Goal: Information Seeking & Learning: Learn about a topic

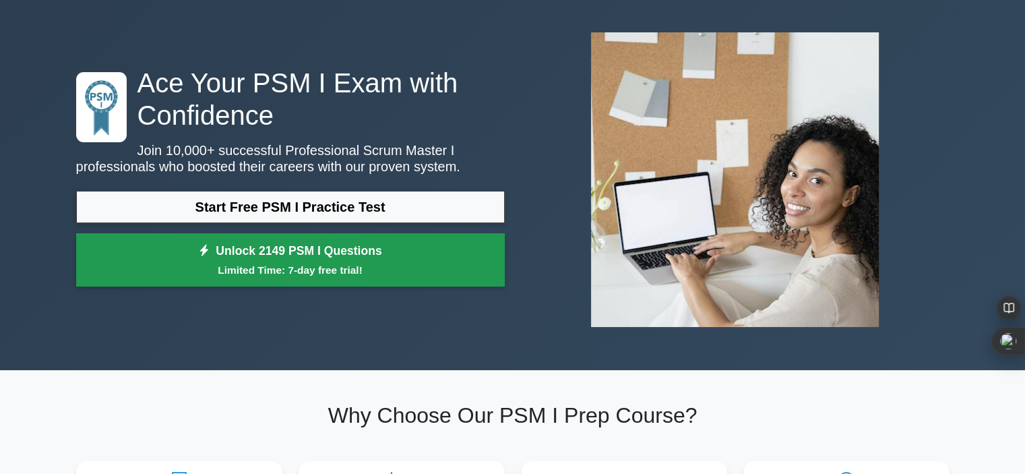
click at [357, 253] on link "Unlock 2149 PSM I Questions Limited Time: 7-day free trial!" at bounding box center [290, 260] width 429 height 54
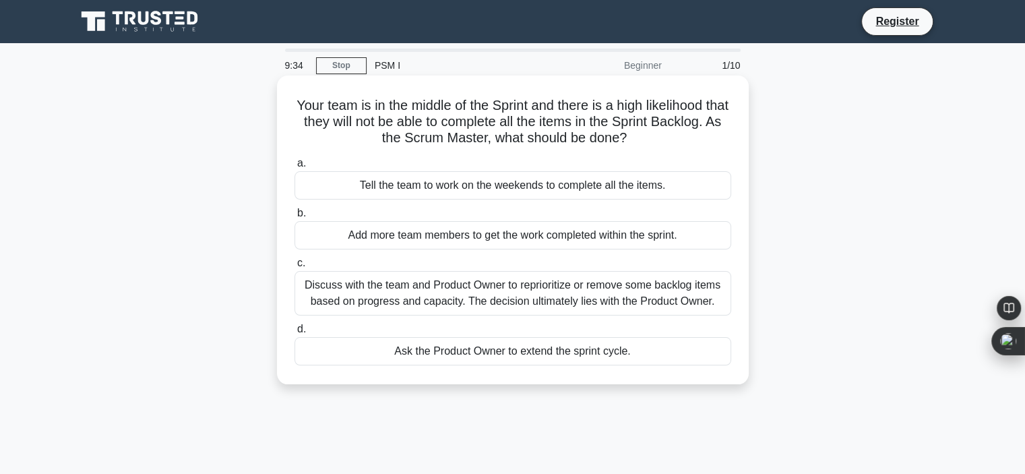
click at [500, 291] on div "Discuss with the team and Product Owner to reprioritize or remove some backlog …" at bounding box center [513, 293] width 437 height 44
click at [295, 268] on input "c. Discuss with the team and Product Owner to reprioritize or remove some backl…" at bounding box center [295, 263] width 0 height 9
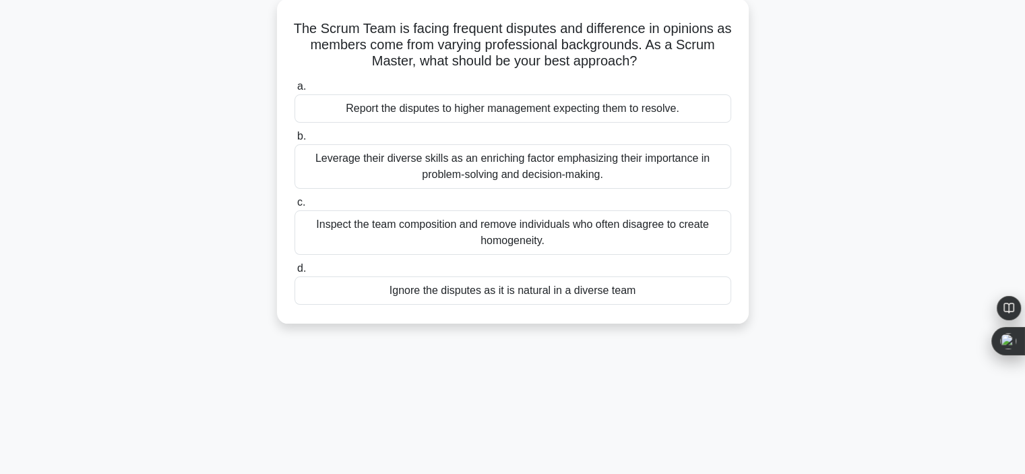
scroll to position [74, 0]
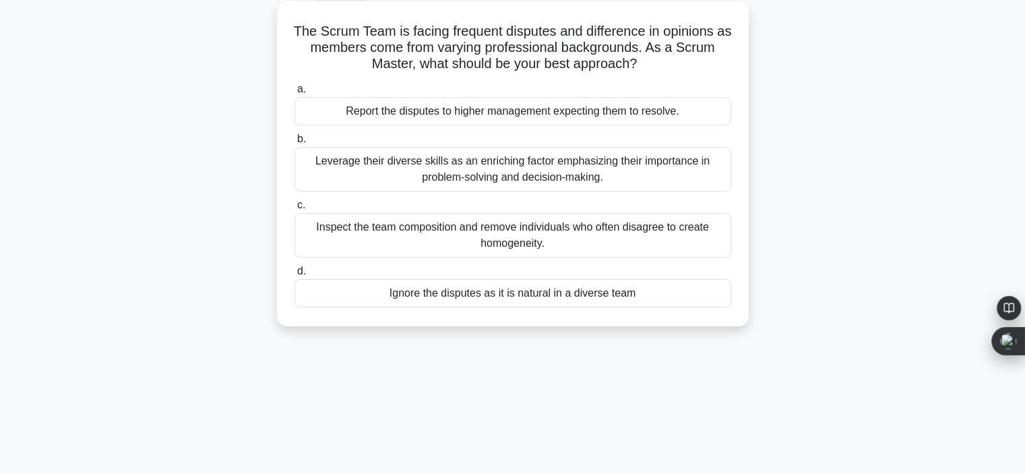
click at [515, 177] on div "Leverage their diverse skills as an enriching factor emphasizing their importan…" at bounding box center [513, 169] width 437 height 44
click at [295, 144] on input "b. Leverage their diverse skills as an enriching factor emphasizing their impor…" at bounding box center [295, 139] width 0 height 9
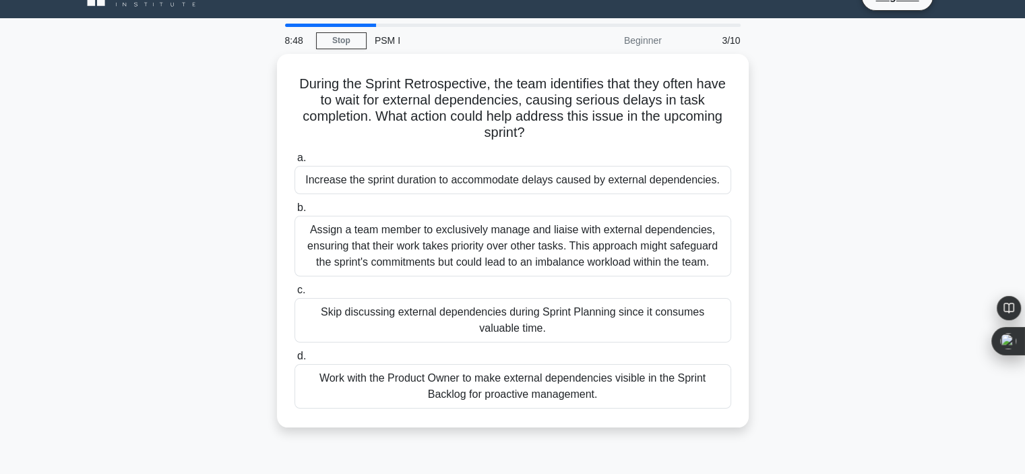
scroll to position [0, 0]
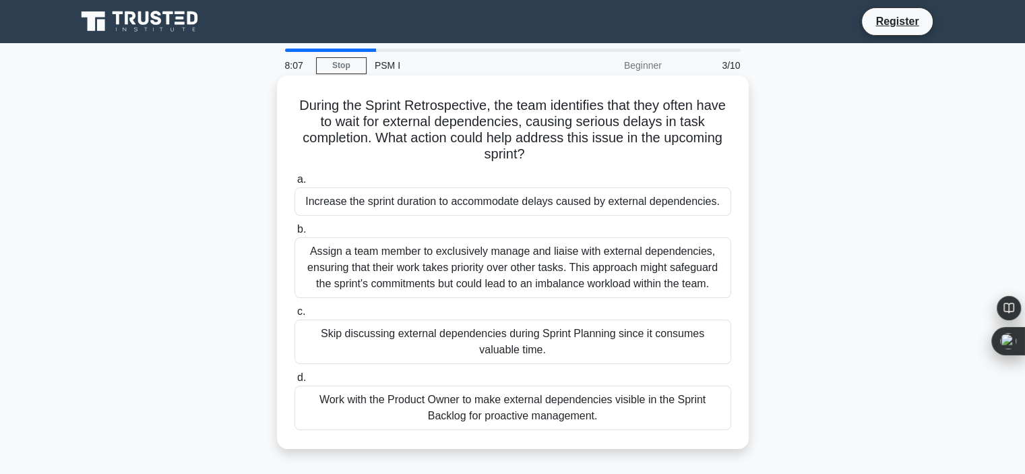
click at [530, 410] on div "Work with the Product Owner to make external dependencies visible in the Sprint…" at bounding box center [513, 408] width 437 height 44
click at [295, 382] on input "d. Work with the Product Owner to make external dependencies visible in the Spr…" at bounding box center [295, 377] width 0 height 9
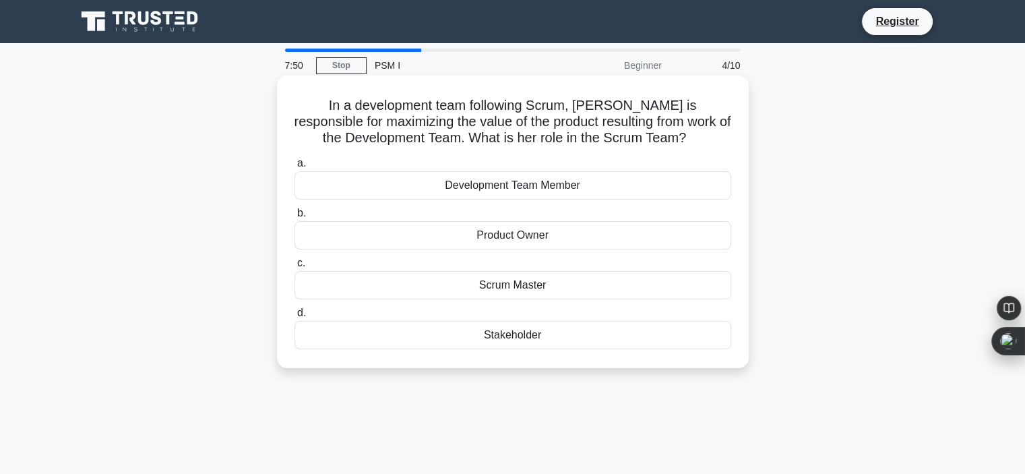
click at [588, 236] on div "Product Owner" at bounding box center [513, 235] width 437 height 28
click at [295, 218] on input "b. Product Owner" at bounding box center [295, 213] width 0 height 9
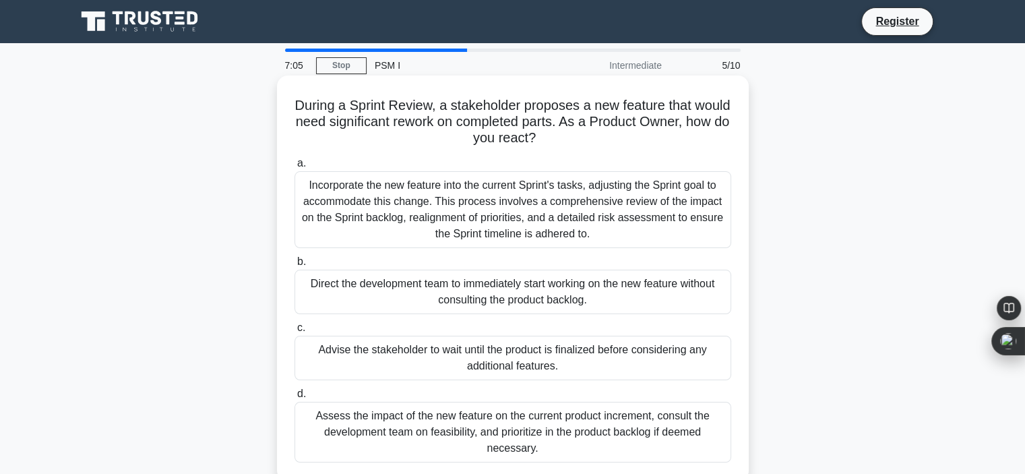
click at [566, 441] on div "Assess the impact of the new feature on the current product increment, consult …" at bounding box center [513, 432] width 437 height 61
click at [295, 398] on input "d. Assess the impact of the new feature on the current product increment, consu…" at bounding box center [295, 394] width 0 height 9
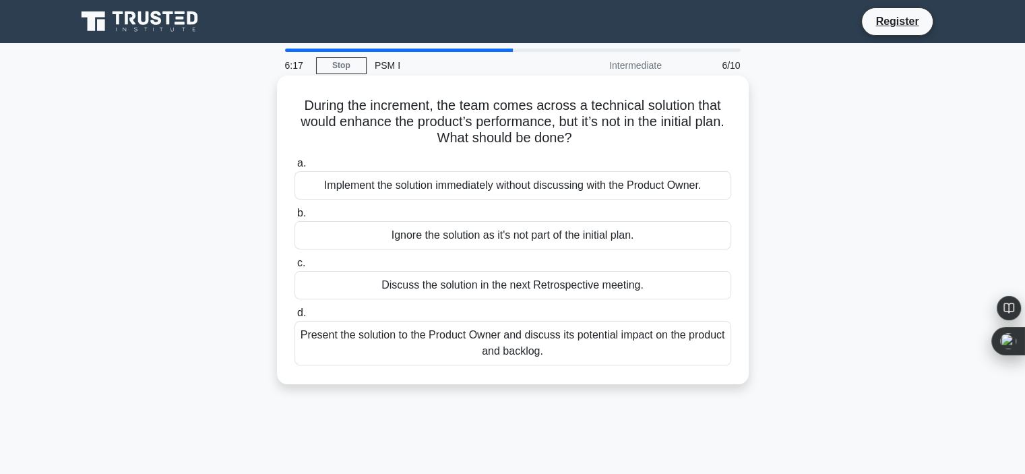
click at [599, 355] on div "Present the solution to the Product Owner and discuss its potential impact on t…" at bounding box center [513, 343] width 437 height 44
click at [295, 317] on input "d. Present the solution to the Product Owner and discuss its potential impact o…" at bounding box center [295, 313] width 0 height 9
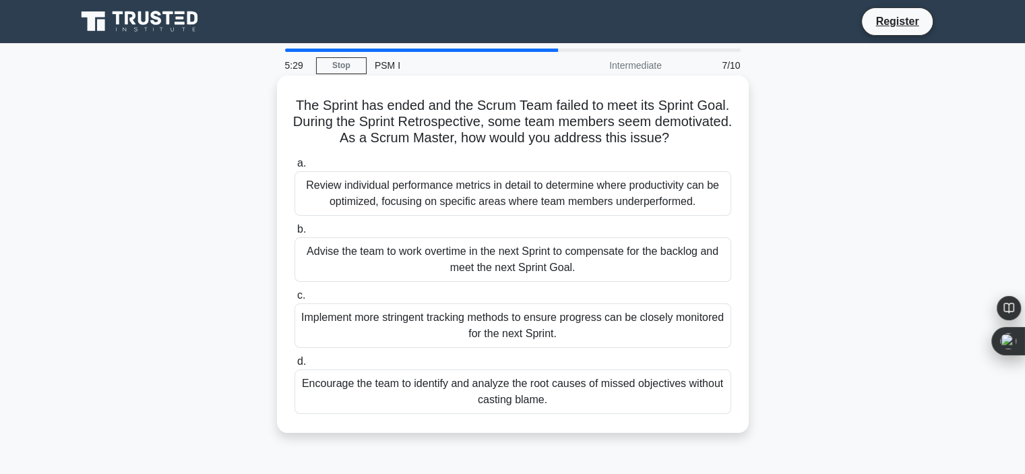
click at [596, 394] on div "Encourage the team to identify and analyze the root causes of missed objectives…" at bounding box center [513, 391] width 437 height 44
click at [295, 366] on input "d. Encourage the team to identify and analyze the root causes of missed objecti…" at bounding box center [295, 361] width 0 height 9
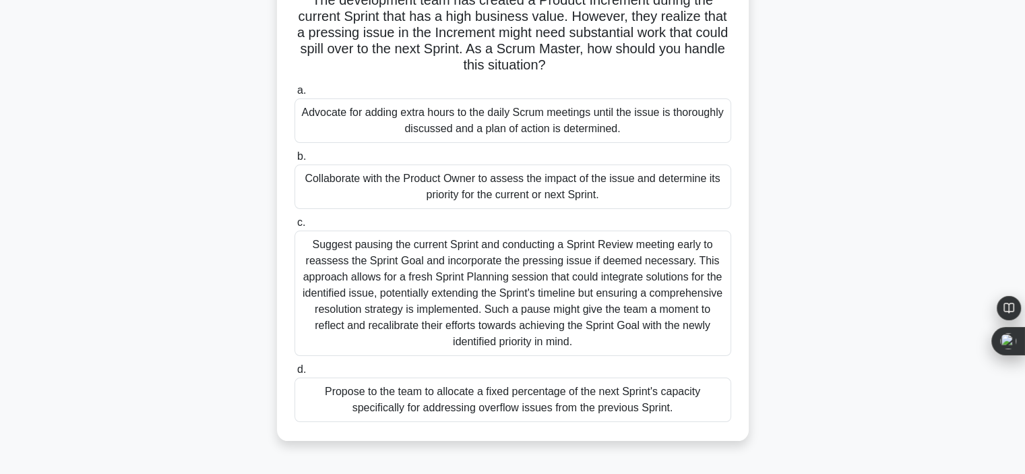
scroll to position [109, 0]
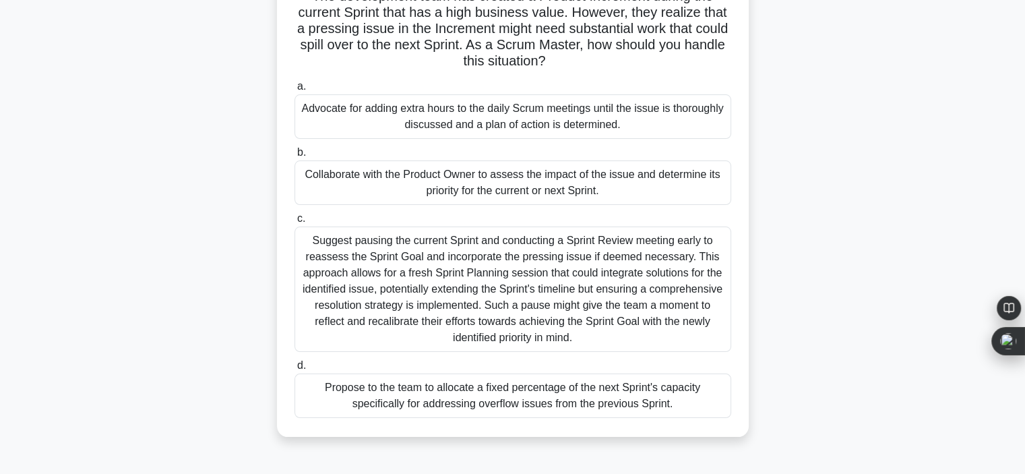
click at [646, 188] on div "Collaborate with the Product Owner to assess the impact of the issue and determ…" at bounding box center [513, 182] width 437 height 44
click at [295, 157] on input "b. Collaborate with the Product Owner to assess the impact of the issue and det…" at bounding box center [295, 152] width 0 height 9
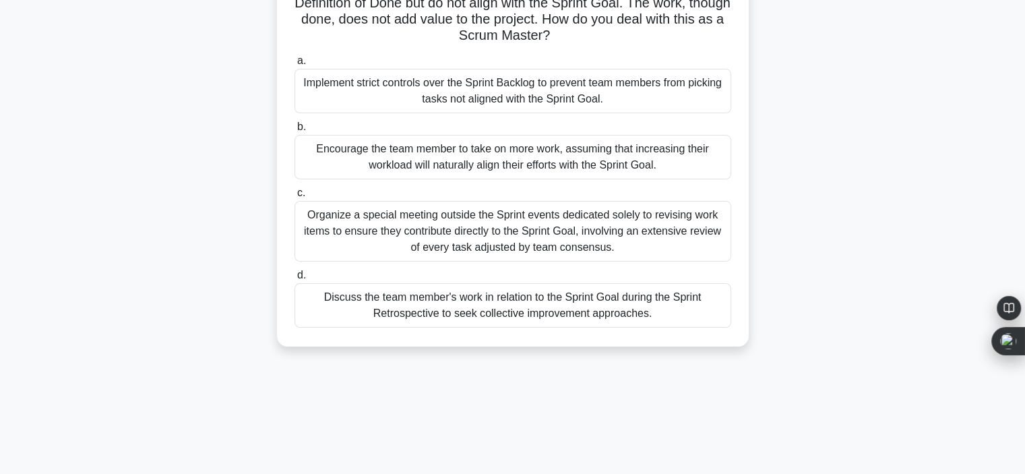
scroll to position [119, 0]
click at [664, 302] on div "Discuss the team member's work in relation to the Sprint Goal during the Sprint…" at bounding box center [513, 305] width 437 height 44
click at [295, 280] on input "d. Discuss the team member's work in relation to the Sprint Goal during the Spr…" at bounding box center [295, 275] width 0 height 9
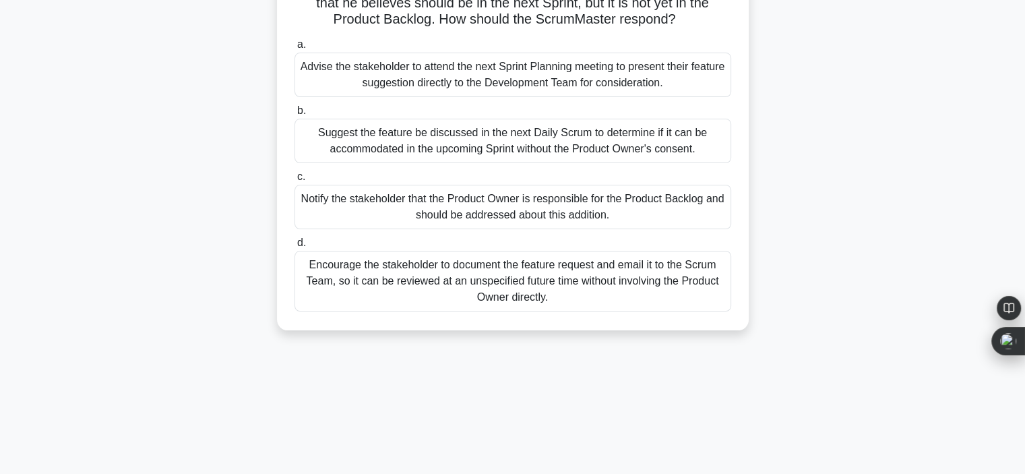
scroll to position [0, 0]
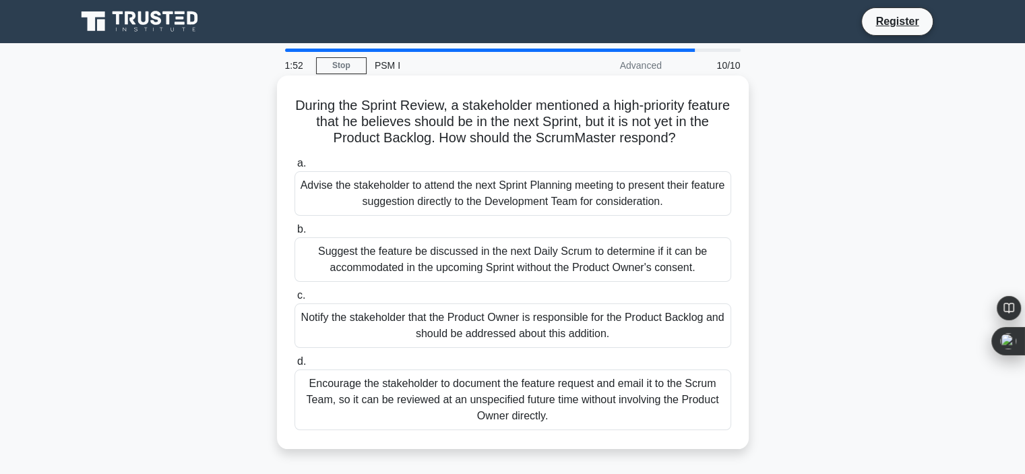
click at [651, 416] on div "Encourage the stakeholder to document the feature request and email it to the S…" at bounding box center [513, 399] width 437 height 61
click at [295, 366] on input "d. Encourage the stakeholder to document the feature request and email it to th…" at bounding box center [295, 361] width 0 height 9
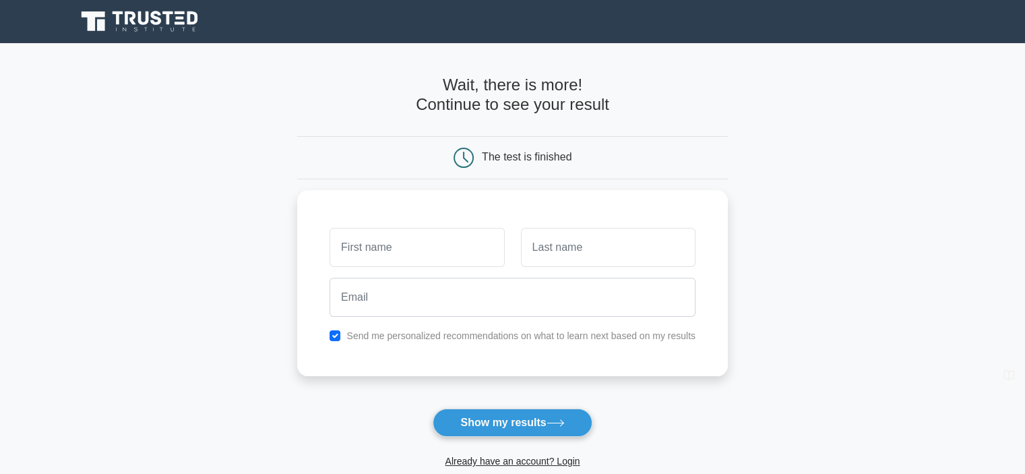
click at [412, 249] on input "text" at bounding box center [417, 247] width 175 height 39
type input "Minira"
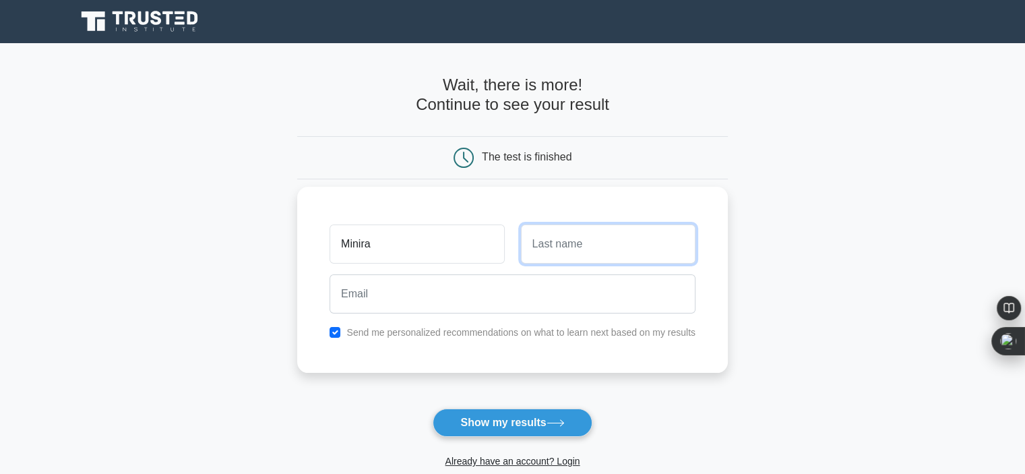
click at [566, 247] on input "text" at bounding box center [608, 243] width 175 height 39
type input "Akhundova"
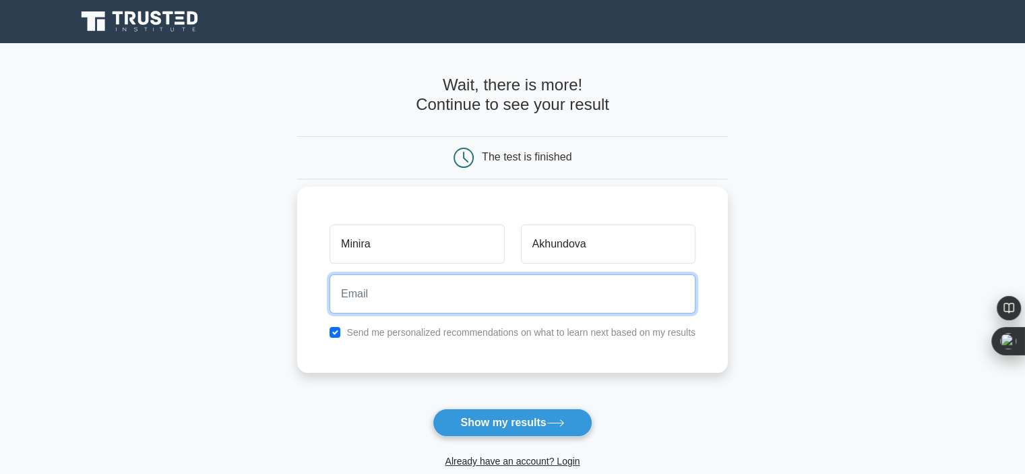
click at [435, 300] on input "email" at bounding box center [513, 293] width 366 height 39
type input "Minira.Akhundova@abb-bank.az"
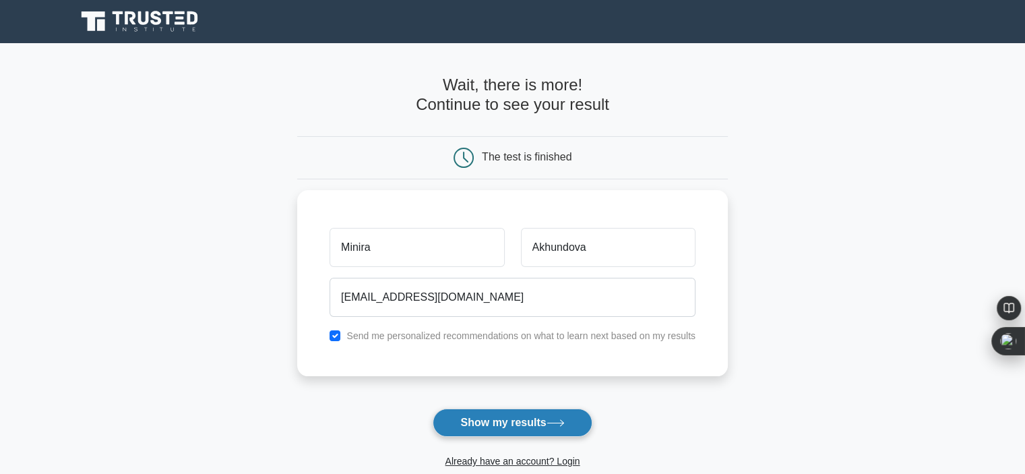
click at [515, 415] on button "Show my results" at bounding box center [512, 422] width 159 height 28
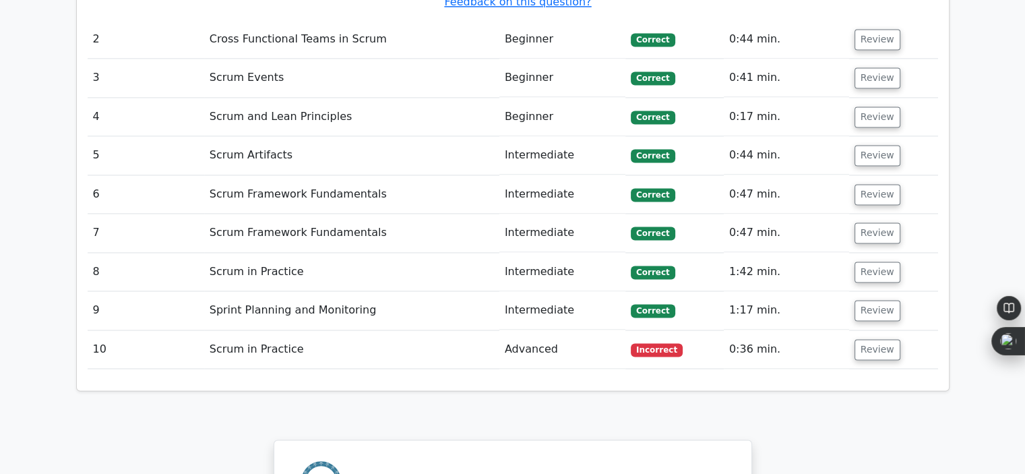
scroll to position [1951, 0]
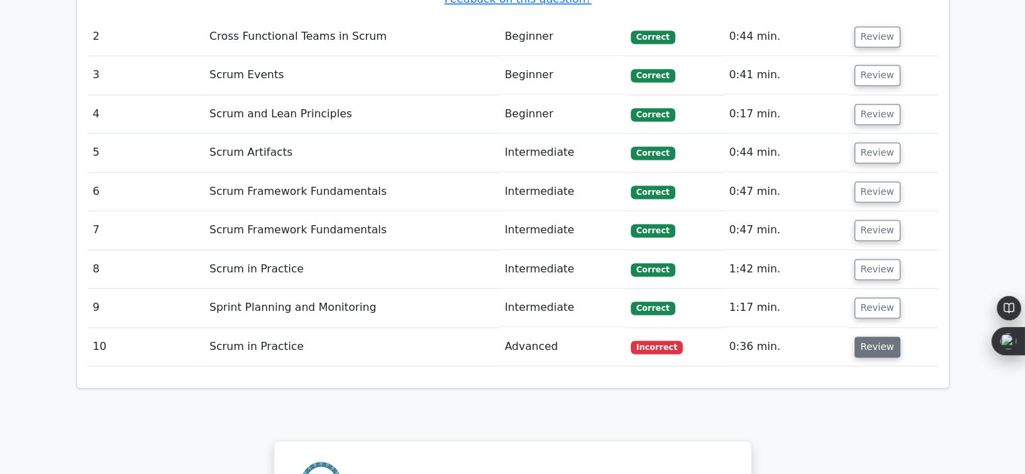
click at [855, 336] on button "Review" at bounding box center [878, 346] width 46 height 21
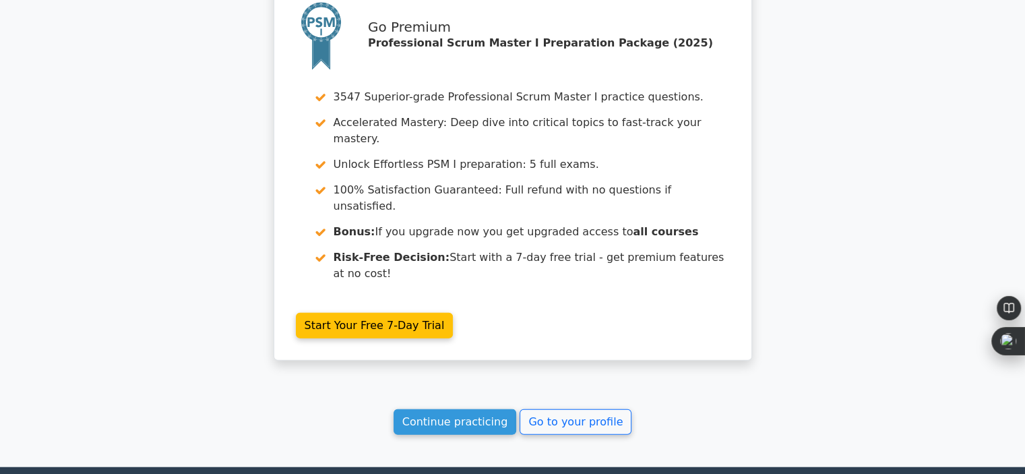
scroll to position [3061, 0]
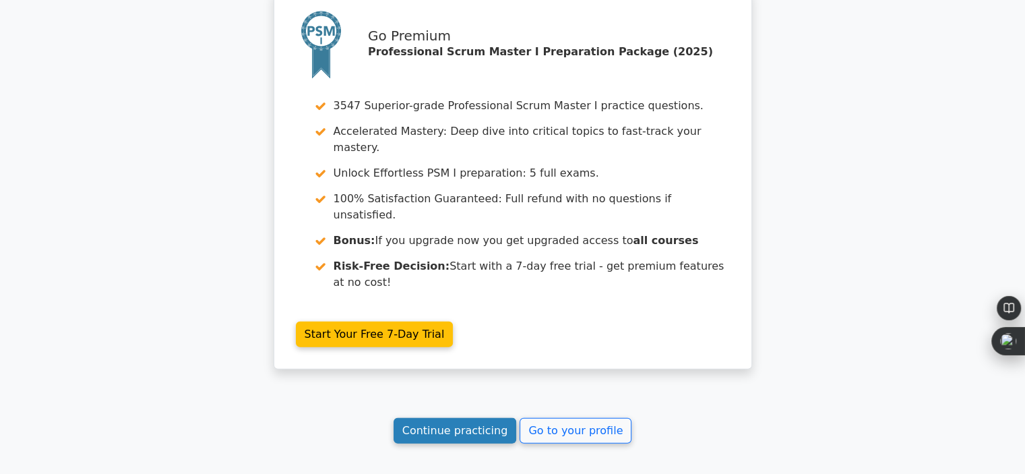
click at [489, 418] on link "Continue practicing" at bounding box center [455, 431] width 123 height 26
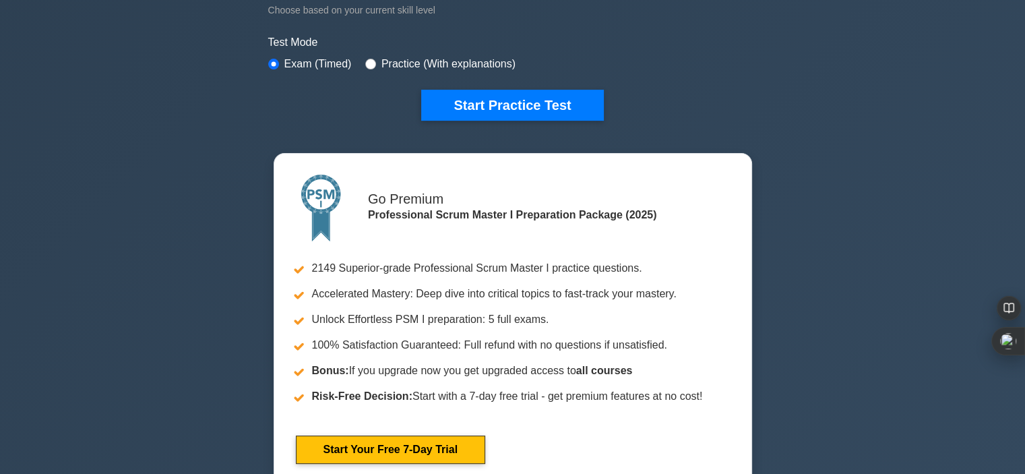
scroll to position [364, 0]
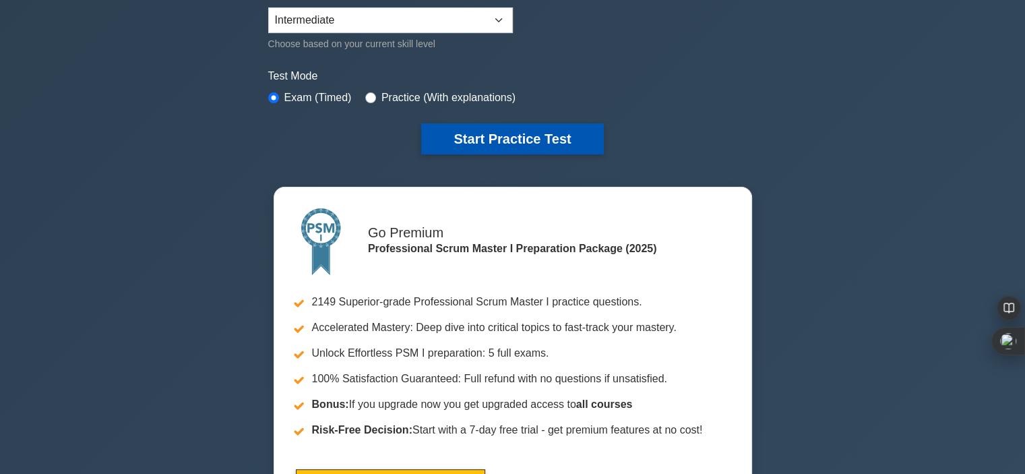
click at [510, 148] on button "Start Practice Test" at bounding box center [512, 138] width 182 height 31
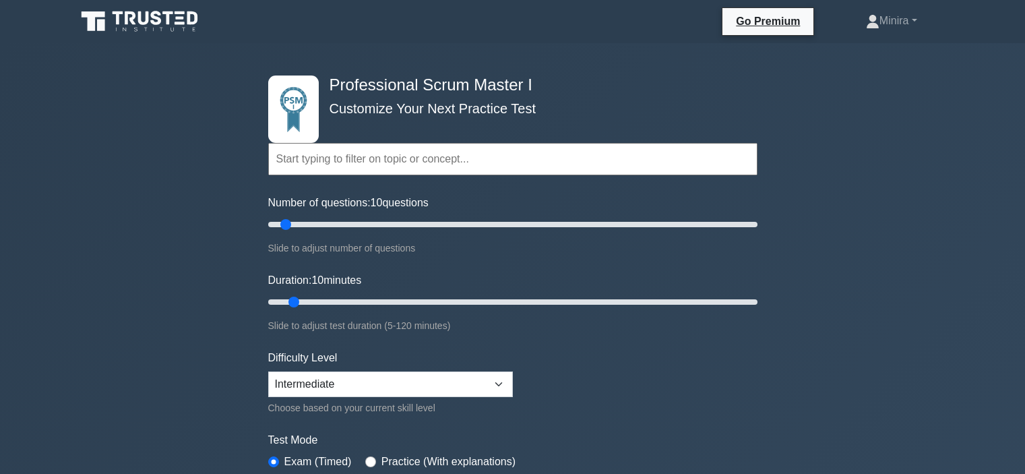
scroll to position [364, 0]
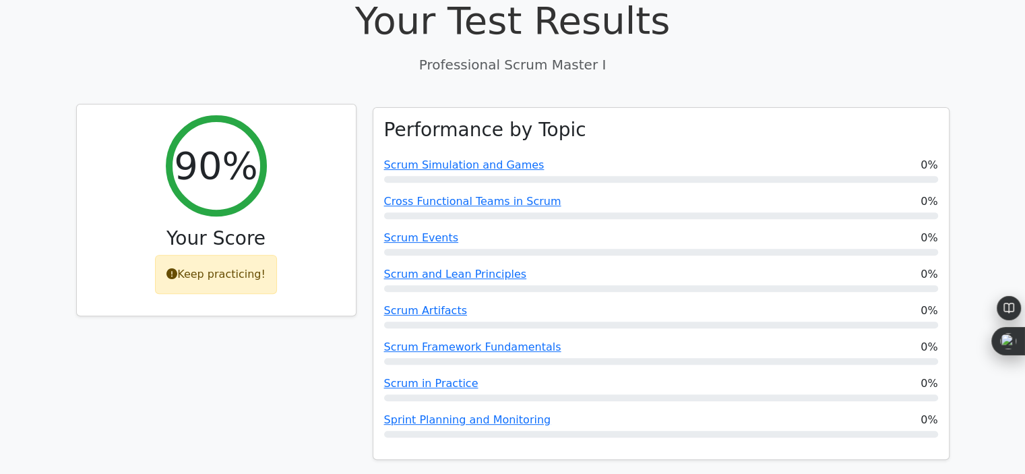
scroll to position [483, 0]
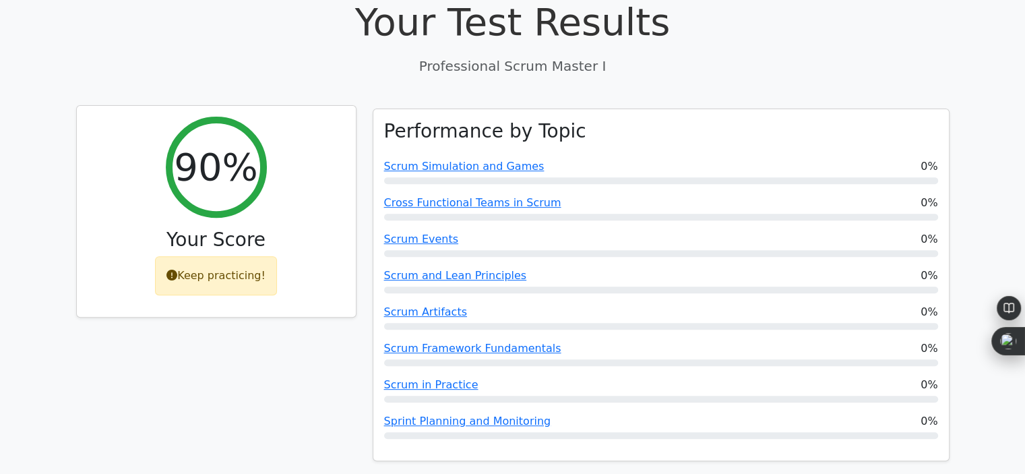
click at [262, 256] on div "Keep practicing!" at bounding box center [216, 275] width 122 height 39
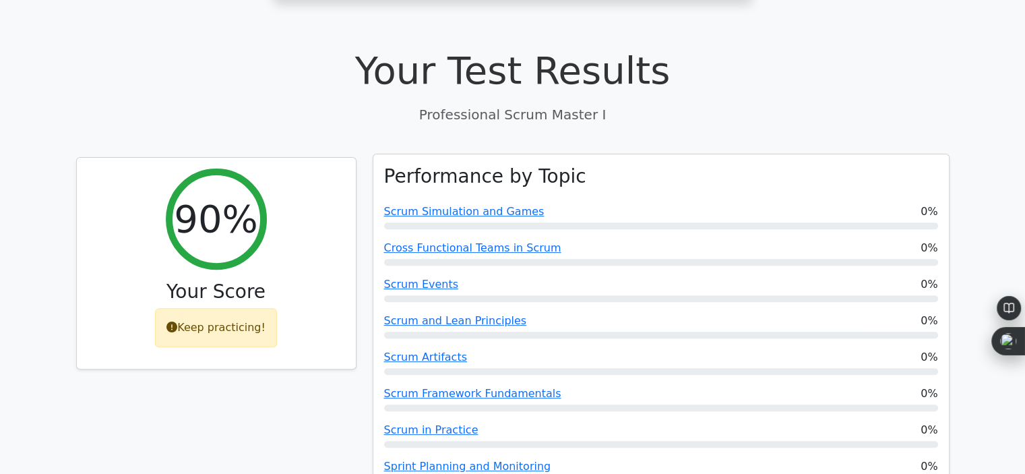
scroll to position [0, 0]
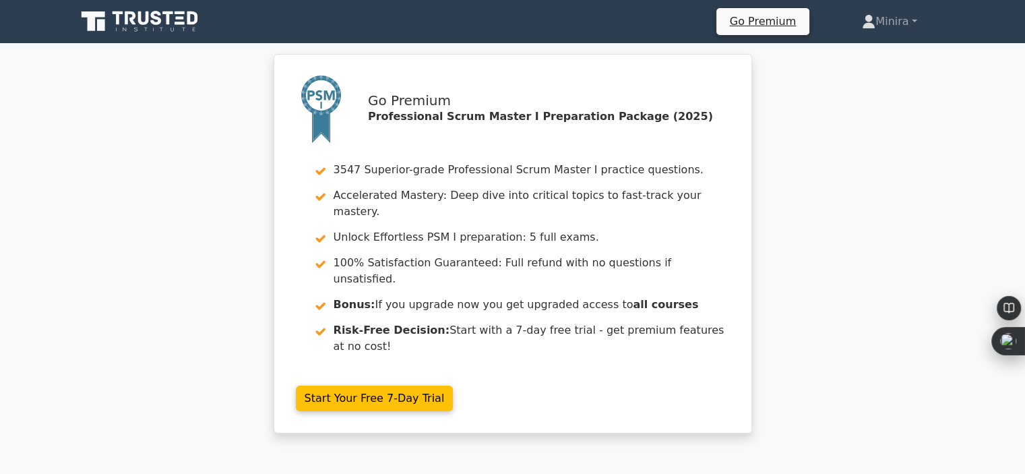
click at [148, 18] on icon at bounding box center [143, 17] width 11 height 13
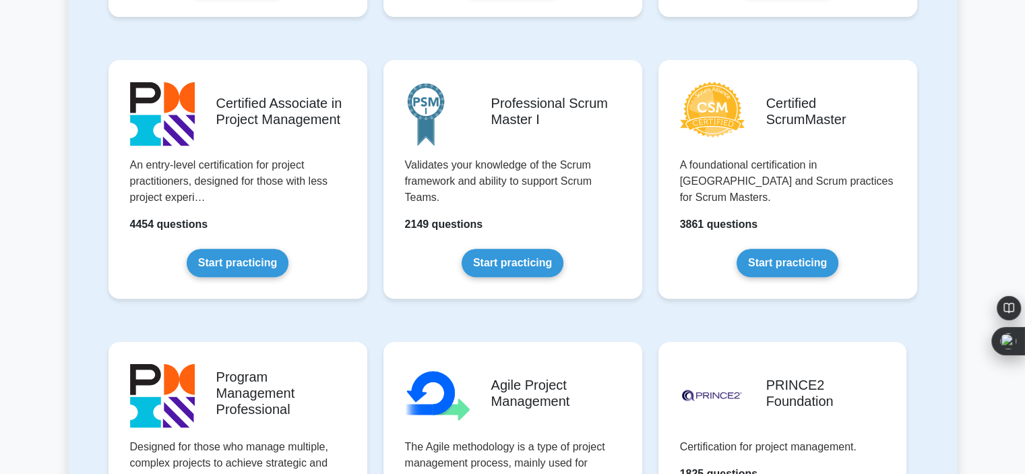
scroll to position [537, 0]
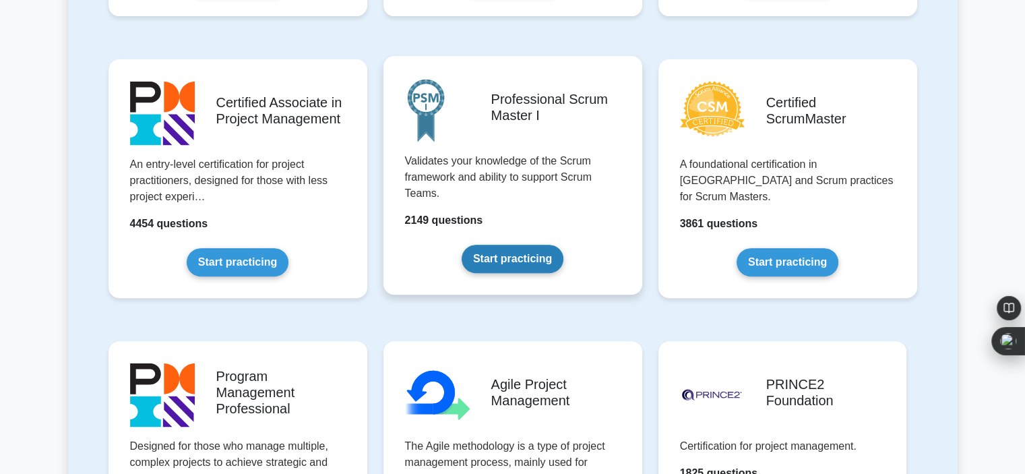
click at [515, 257] on link "Start practicing" at bounding box center [513, 259] width 102 height 28
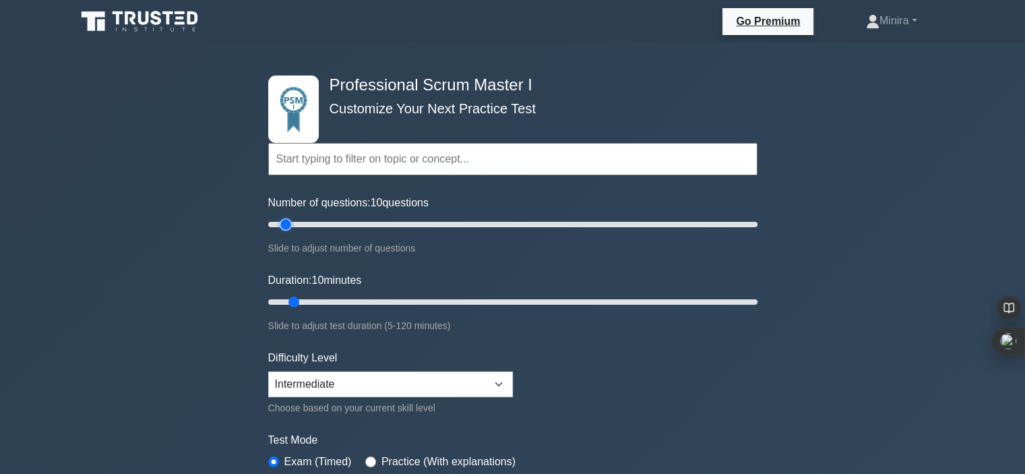
drag, startPoint x: 283, startPoint y: 224, endPoint x: 363, endPoint y: 207, distance: 81.3
drag, startPoint x: 363, startPoint y: 207, endPoint x: 287, endPoint y: 228, distance: 78.3
click at [287, 228] on input "Number of questions: 10 questions" at bounding box center [512, 224] width 489 height 16
drag, startPoint x: 287, startPoint y: 228, endPoint x: 367, endPoint y: 218, distance: 80.8
click at [369, 223] on input "Number of questions: 45 questions" at bounding box center [512, 224] width 489 height 16
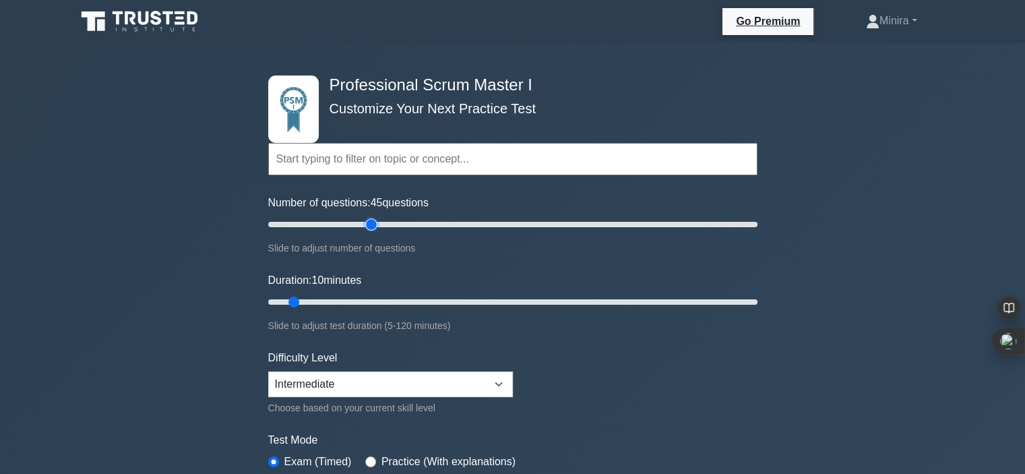
click at [369, 223] on input "Number of questions: 45 questions" at bounding box center [512, 224] width 489 height 16
drag, startPoint x: 369, startPoint y: 223, endPoint x: 458, endPoint y: 216, distance: 89.3
click at [475, 218] on input "Number of questions: 85 questions" at bounding box center [512, 224] width 489 height 16
drag, startPoint x: 458, startPoint y: 223, endPoint x: 452, endPoint y: 224, distance: 6.8
type input "80"
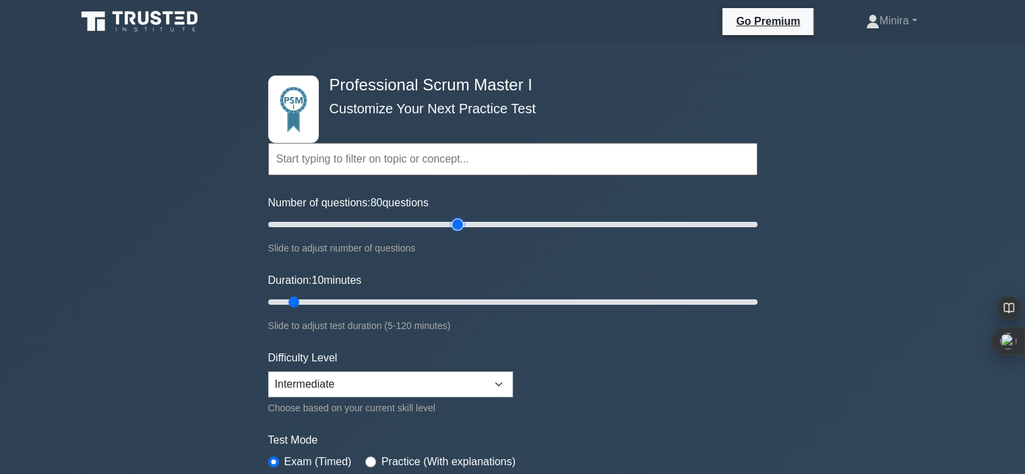
click at [452, 224] on input "Number of questions: 80 questions" at bounding box center [512, 224] width 489 height 16
drag, startPoint x: 294, startPoint y: 299, endPoint x: 380, endPoint y: 304, distance: 86.4
click at [372, 297] on input "Duration: 30 minutes" at bounding box center [512, 302] width 489 height 16
click at [400, 296] on input "Duration: 35 minutes" at bounding box center [512, 302] width 489 height 16
click at [432, 296] on input "Duration: 45 minutes" at bounding box center [512, 302] width 489 height 16
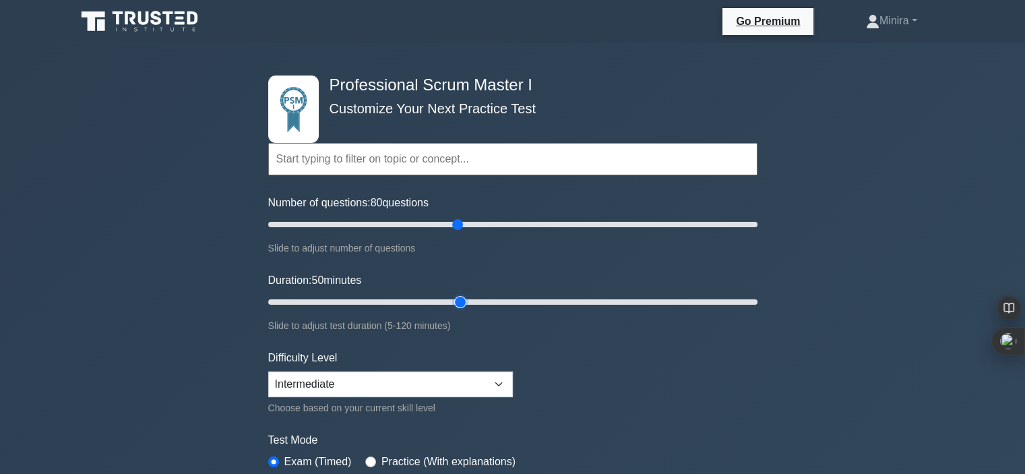
click at [459, 296] on input "Duration: 50 minutes" at bounding box center [512, 302] width 489 height 16
click at [477, 299] on input "Duration: 50 minutes" at bounding box center [512, 302] width 489 height 16
click at [491, 298] on input "Duration: 55 minutes" at bounding box center [512, 302] width 489 height 16
type input "60"
click at [503, 298] on input "Duration: 55 minutes" at bounding box center [512, 302] width 489 height 16
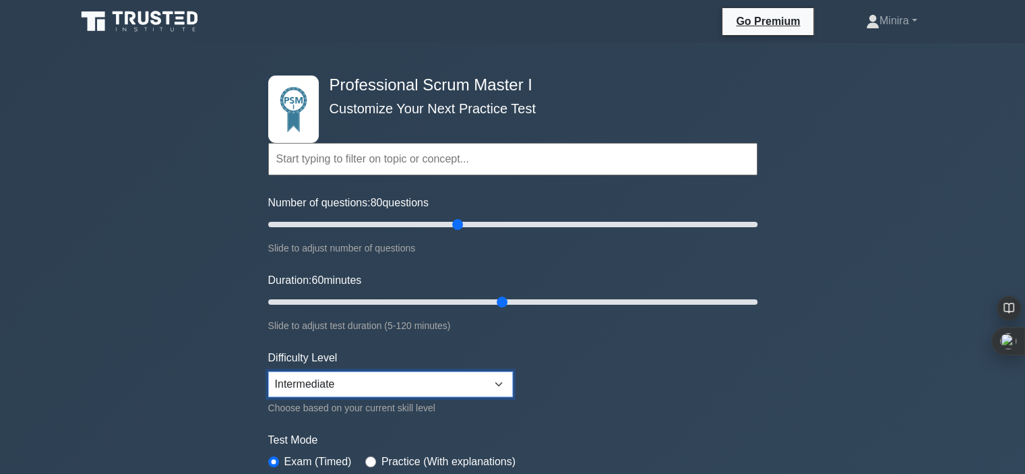
click at [434, 377] on select "Beginner Intermediate Expert" at bounding box center [390, 384] width 245 height 26
click at [592, 338] on form "Topics Scrum Framework Fundamentals Scrum Artifacts Scrum Events Scrum Roles Sc…" at bounding box center [512, 305] width 489 height 426
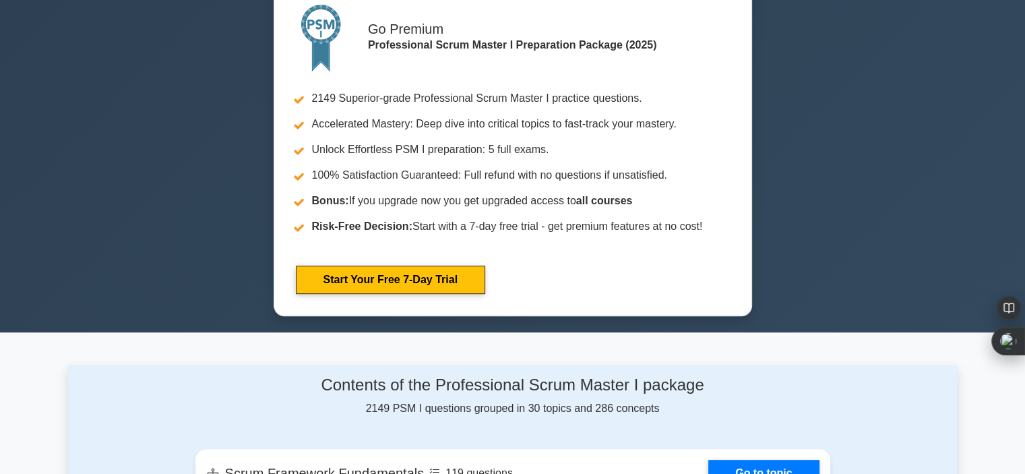
scroll to position [271, 0]
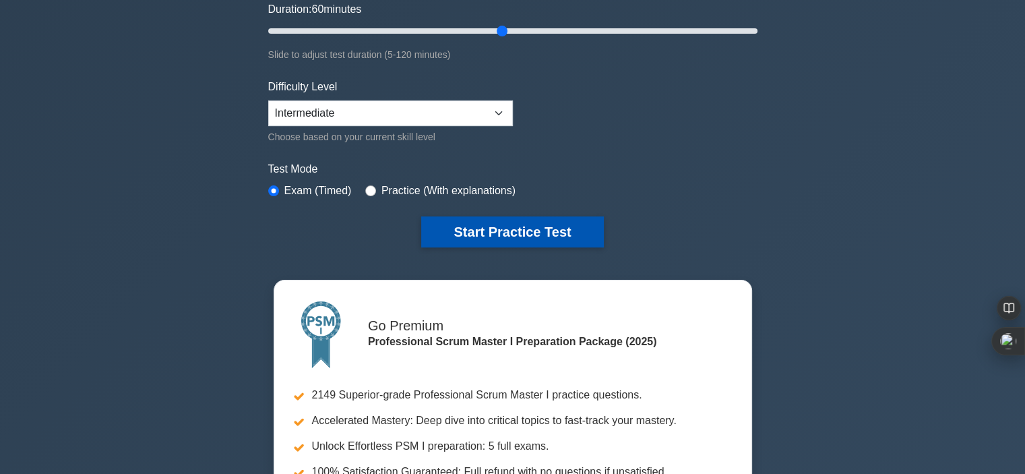
click at [549, 228] on button "Start Practice Test" at bounding box center [512, 231] width 182 height 31
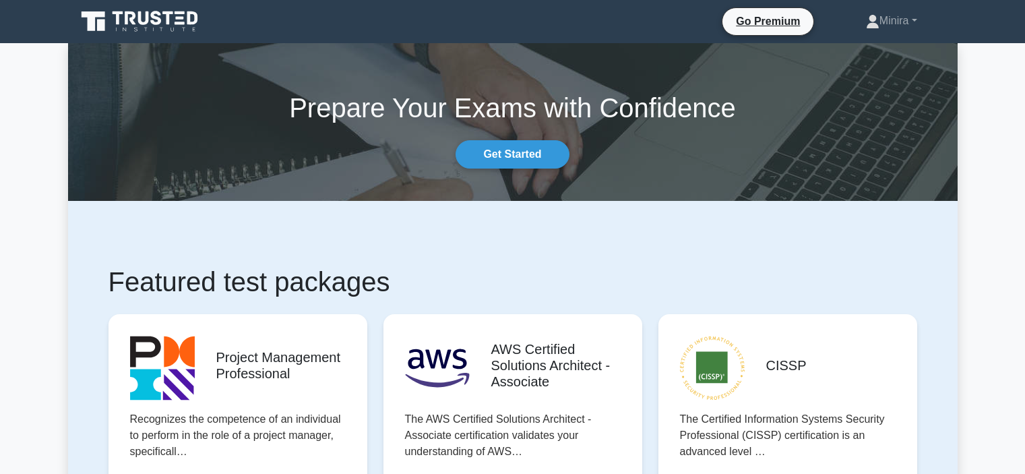
scroll to position [537, 0]
